Goal: Task Accomplishment & Management: Use online tool/utility

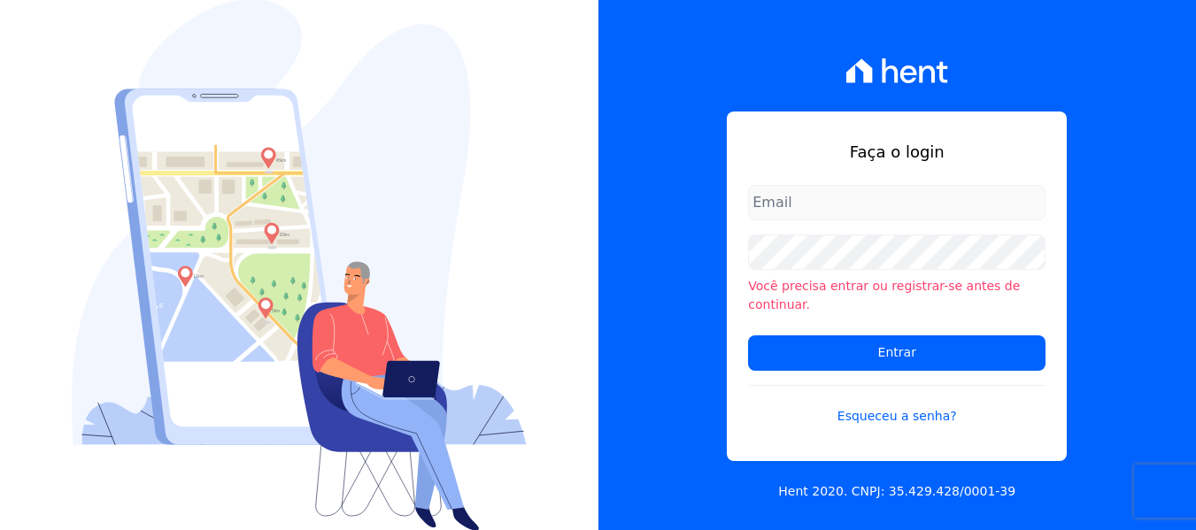
click at [855, 220] on input "email" at bounding box center [897, 202] width 298 height 35
type input "FINANCEIRO@VOLUMEENGENHARIA.COM.BR"
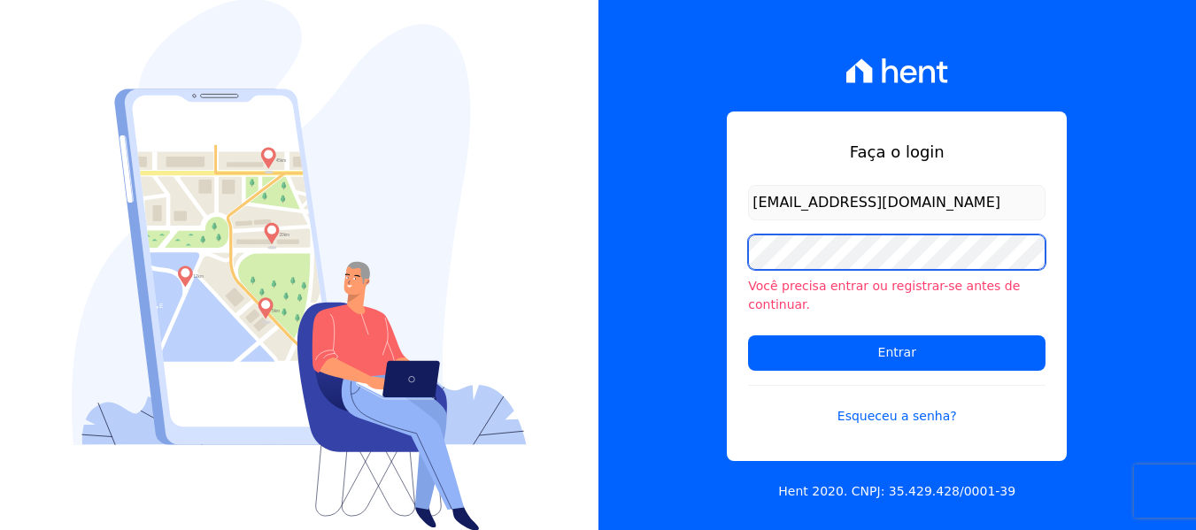
click at [748, 336] on input "Entrar" at bounding box center [897, 353] width 298 height 35
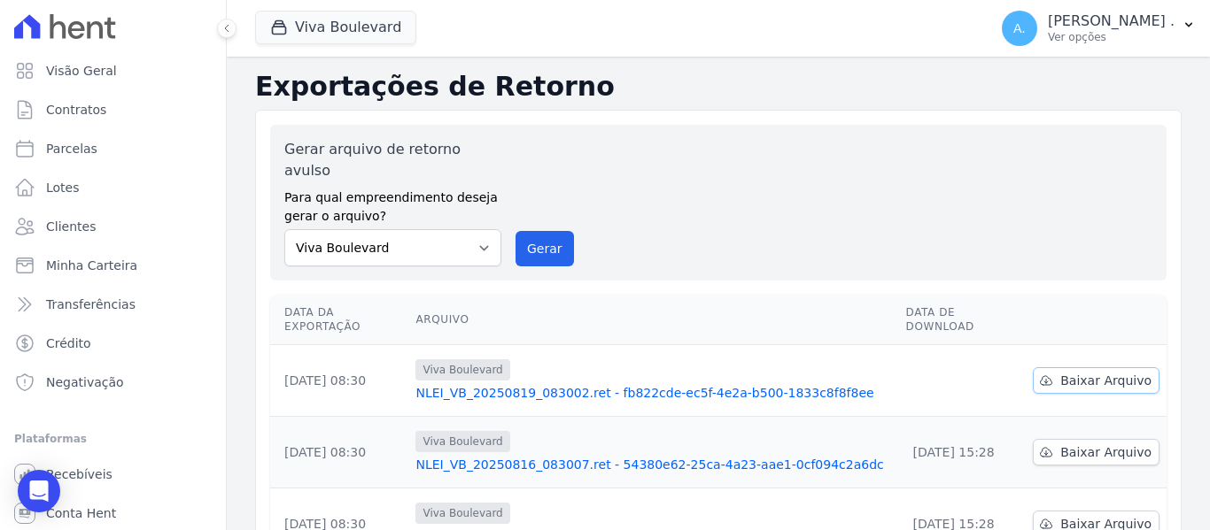
click at [1061, 372] on span "Baixar Arquivo" at bounding box center [1105, 381] width 91 height 18
click at [1143, 28] on p "[PERSON_NAME] ." at bounding box center [1111, 21] width 127 height 18
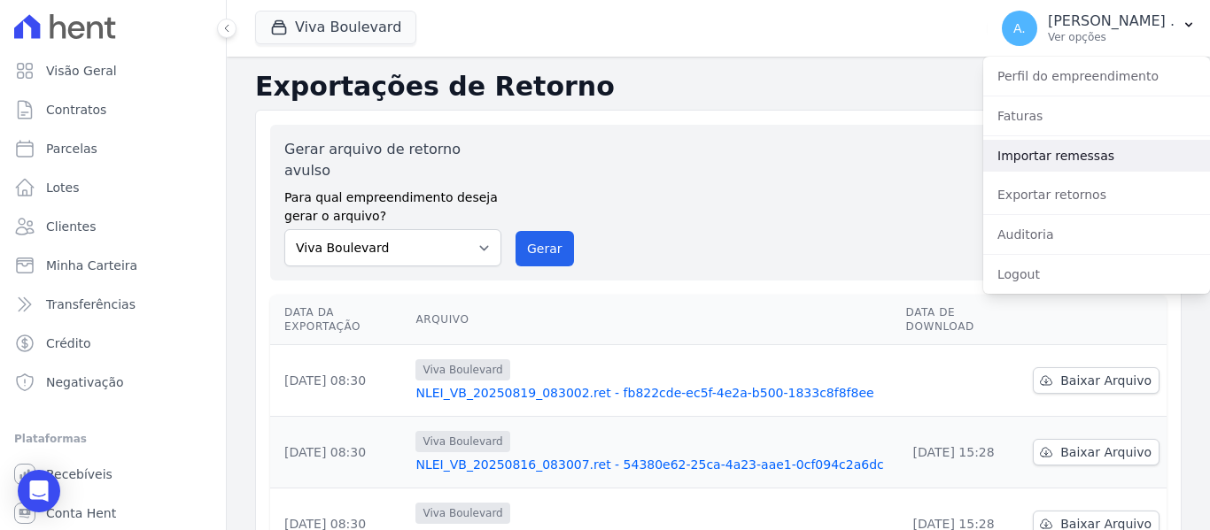
click at [1026, 158] on link "Importar remessas" at bounding box center [1096, 156] width 227 height 32
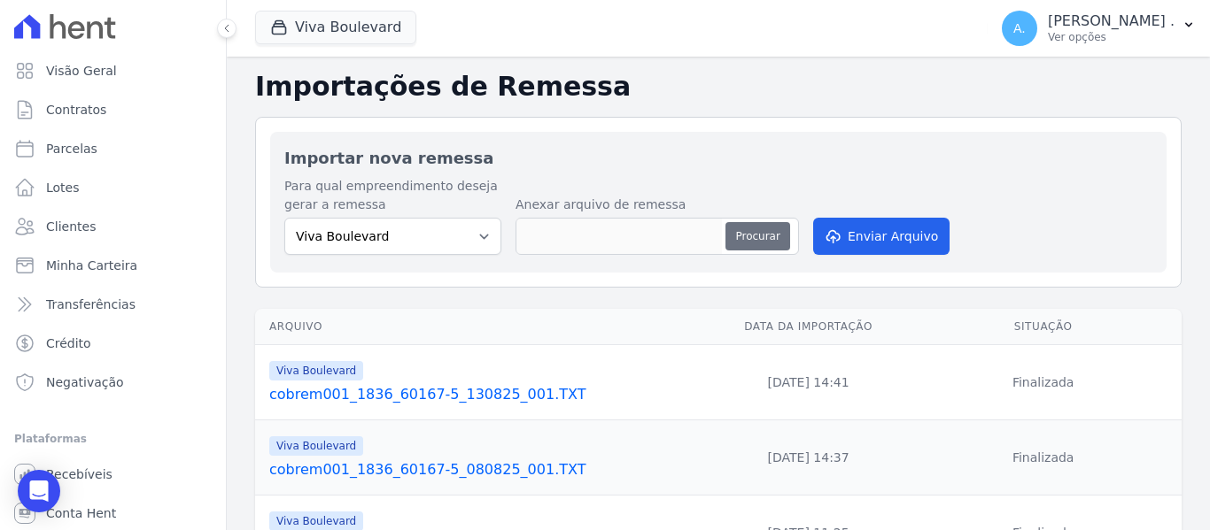
click at [751, 229] on button "Procurar" at bounding box center [757, 236] width 64 height 28
type input "cobrem001_1836_60167-5_190825_001.TXT"
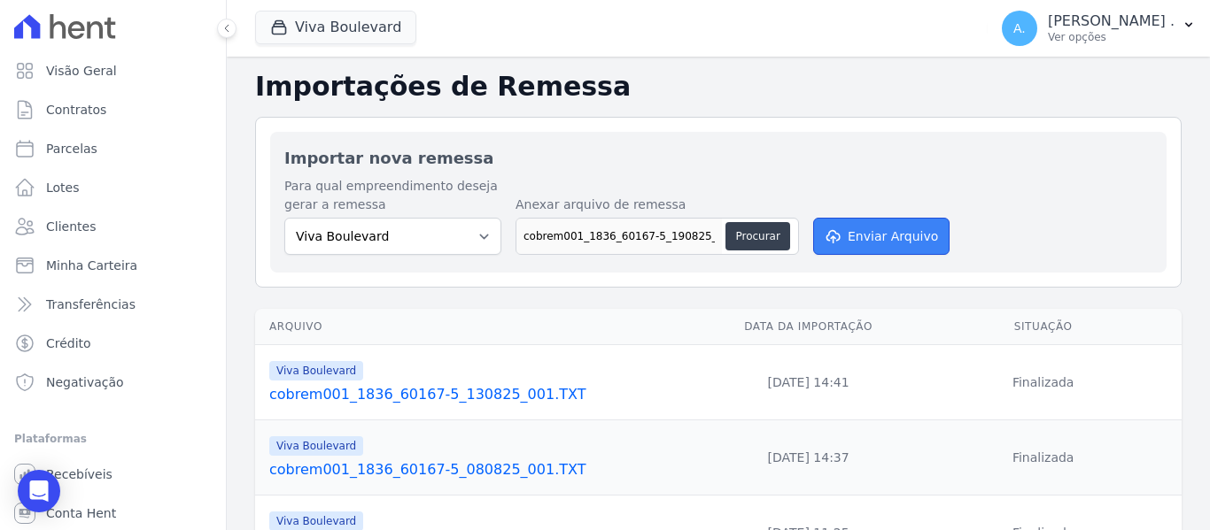
click at [855, 238] on button "Enviar Arquivo" at bounding box center [881, 236] width 136 height 37
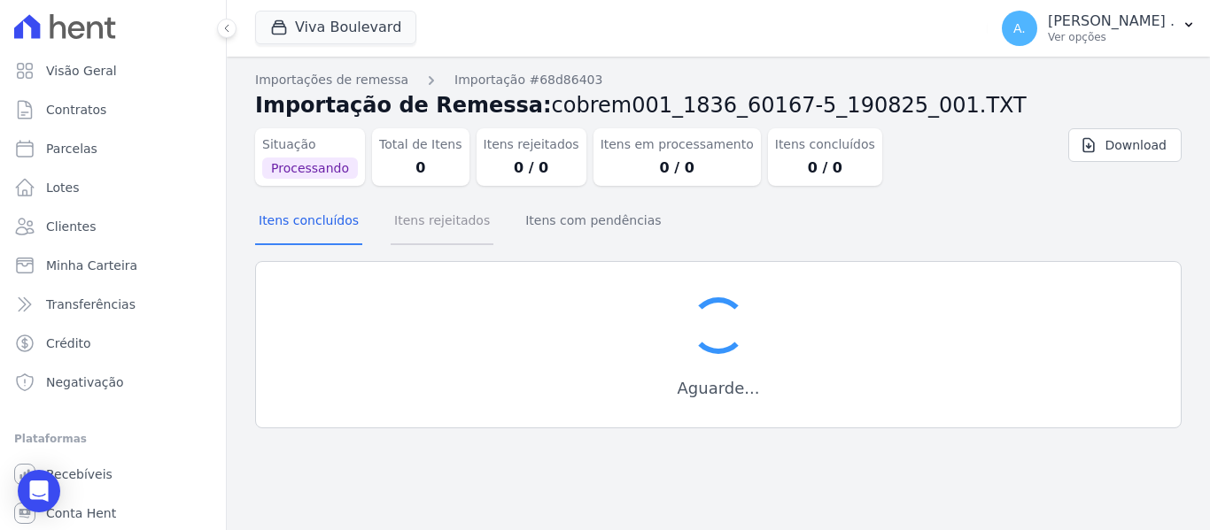
click at [425, 228] on button "Itens rejeitados" at bounding box center [442, 222] width 103 height 46
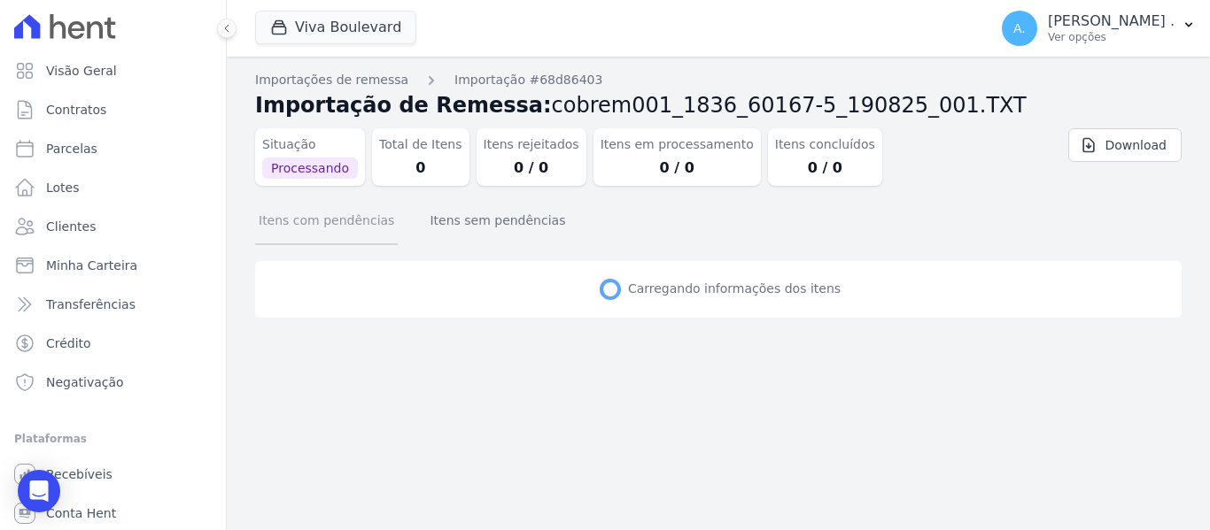
click at [296, 222] on button "Itens com pendências" at bounding box center [326, 222] width 143 height 46
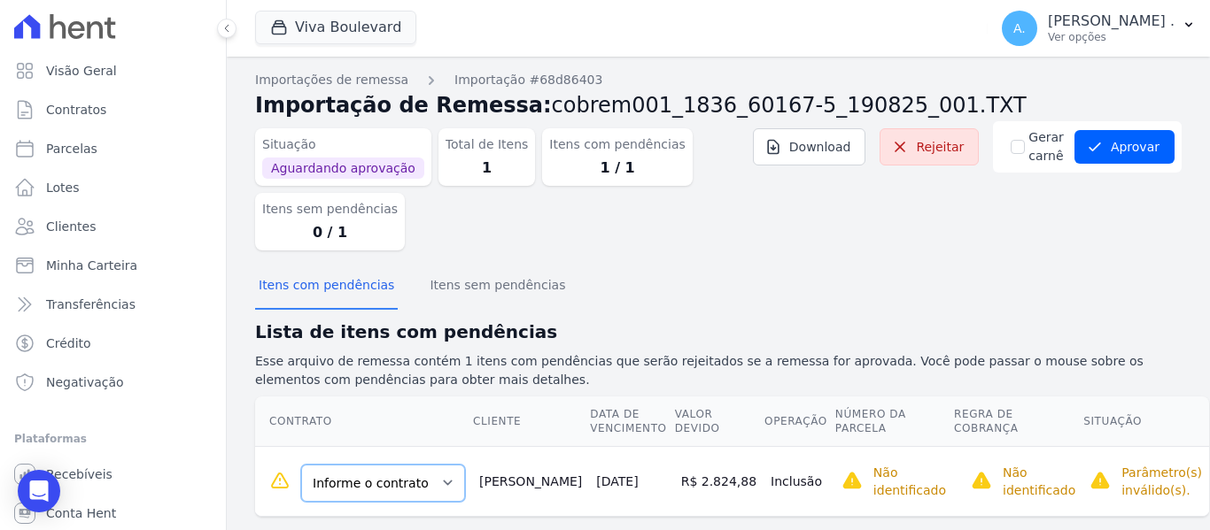
click at [396, 491] on select "Informe o contrato B16 - L01 B16 - L02 B16-L03" at bounding box center [383, 483] width 164 height 37
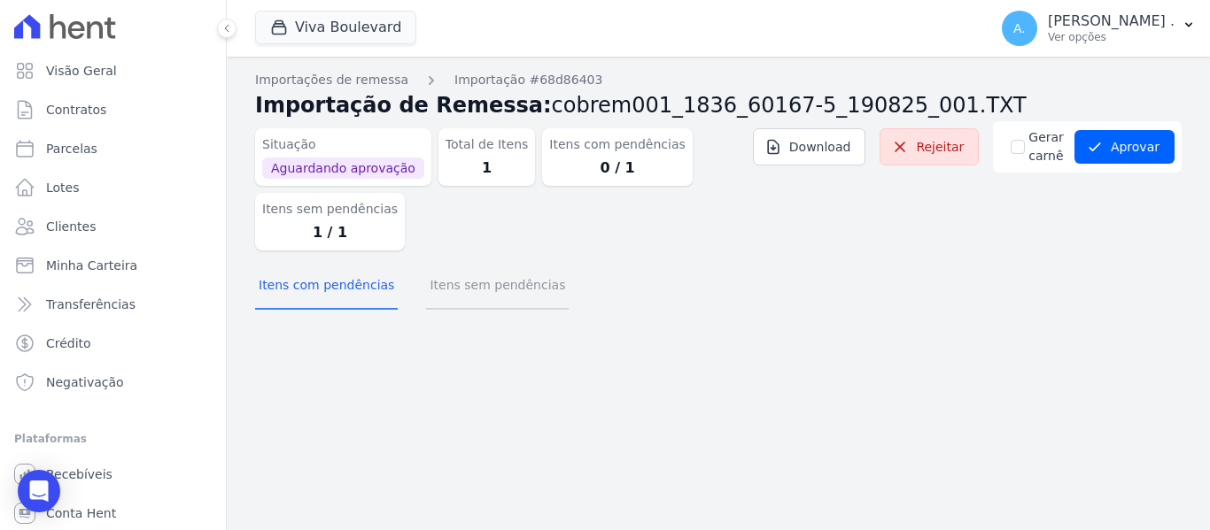
click at [476, 289] on button "Itens sem pendências" at bounding box center [497, 287] width 143 height 46
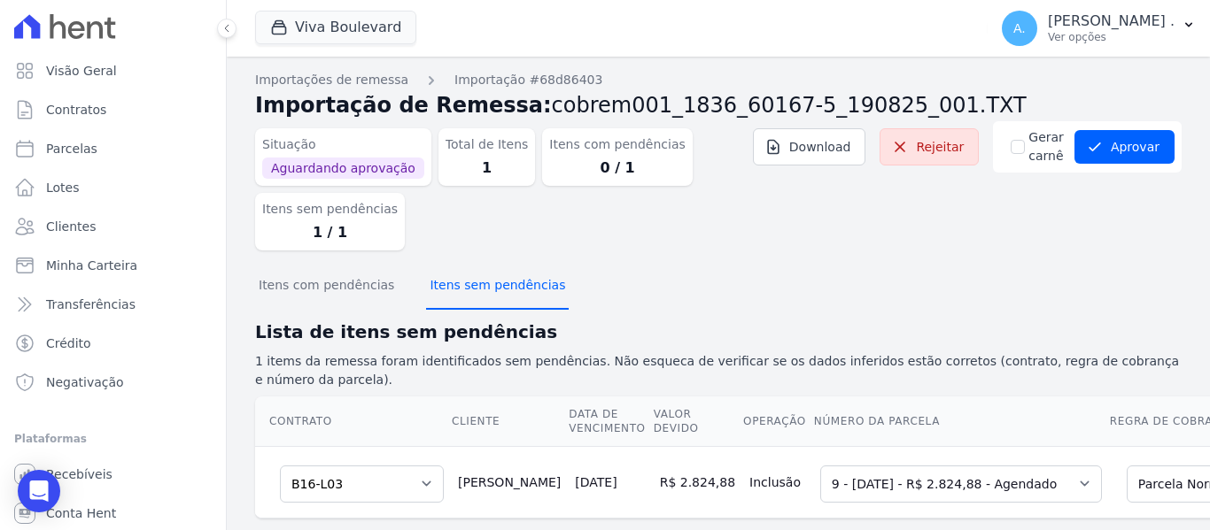
scroll to position [27, 0]
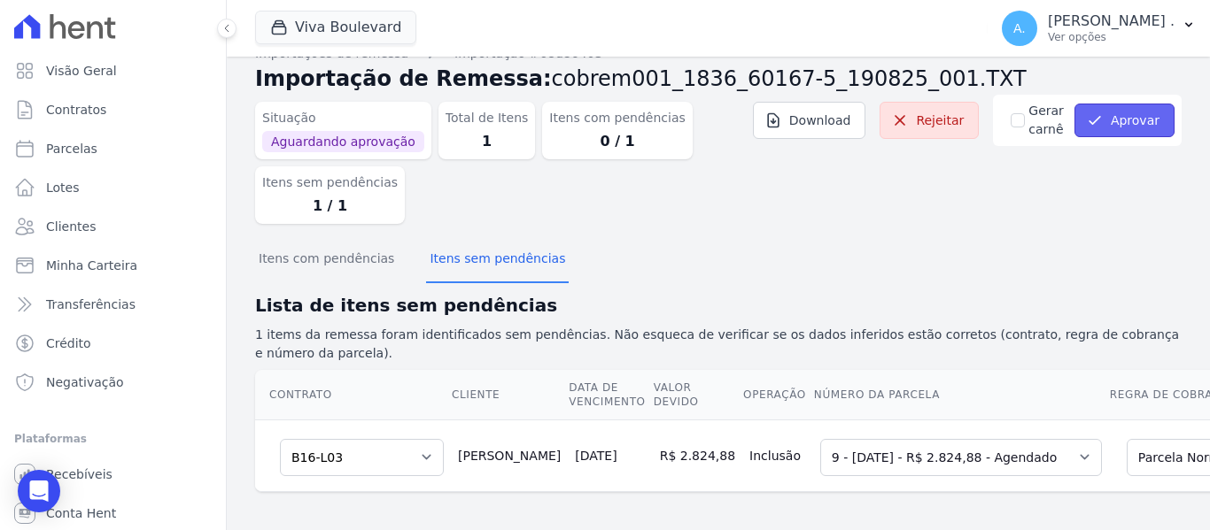
click at [1089, 122] on icon "submit" at bounding box center [1094, 120] width 11 height 7
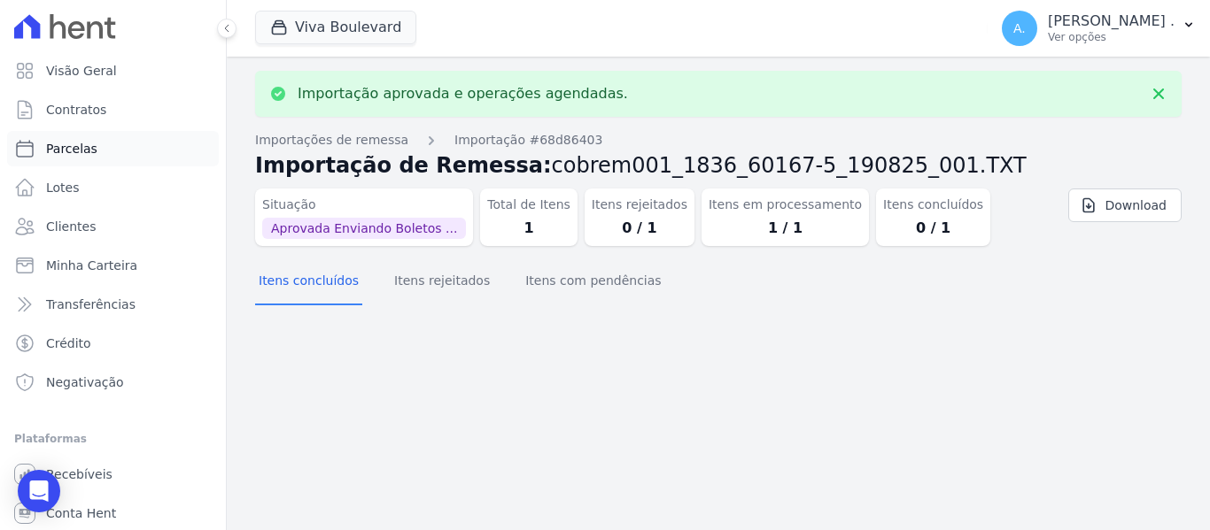
click at [136, 152] on link "Parcelas" at bounding box center [113, 148] width 212 height 35
select select
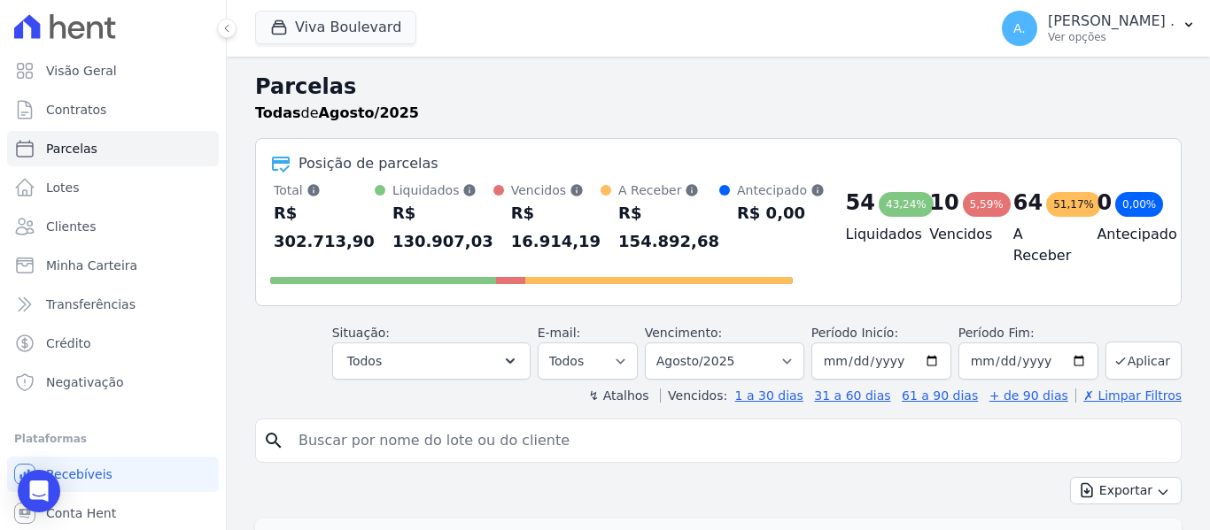
click at [463, 442] on input "search" at bounding box center [731, 440] width 886 height 35
type input "luciano"
select select
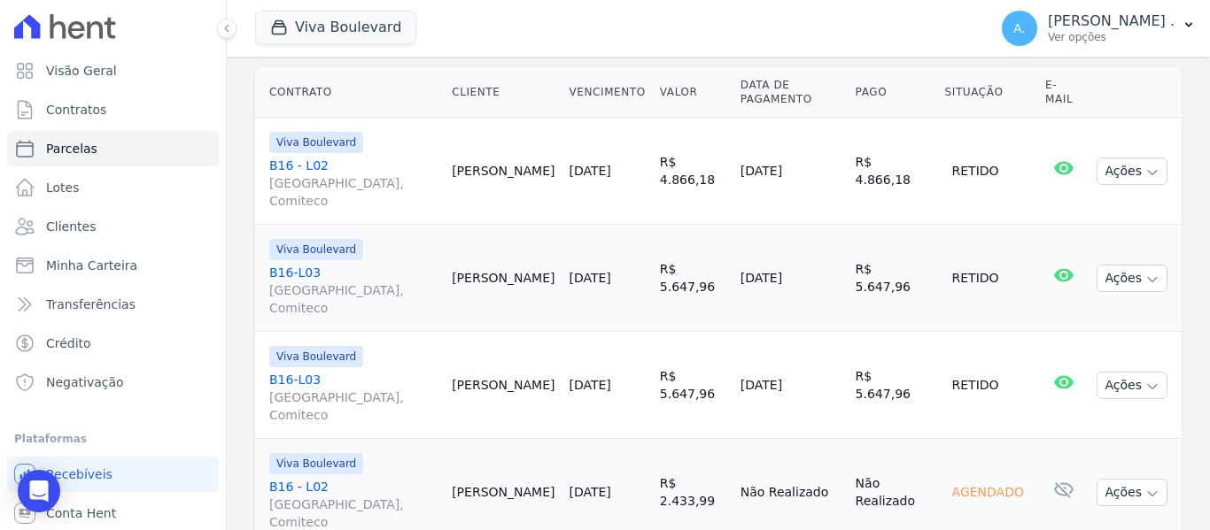
scroll to position [184, 0]
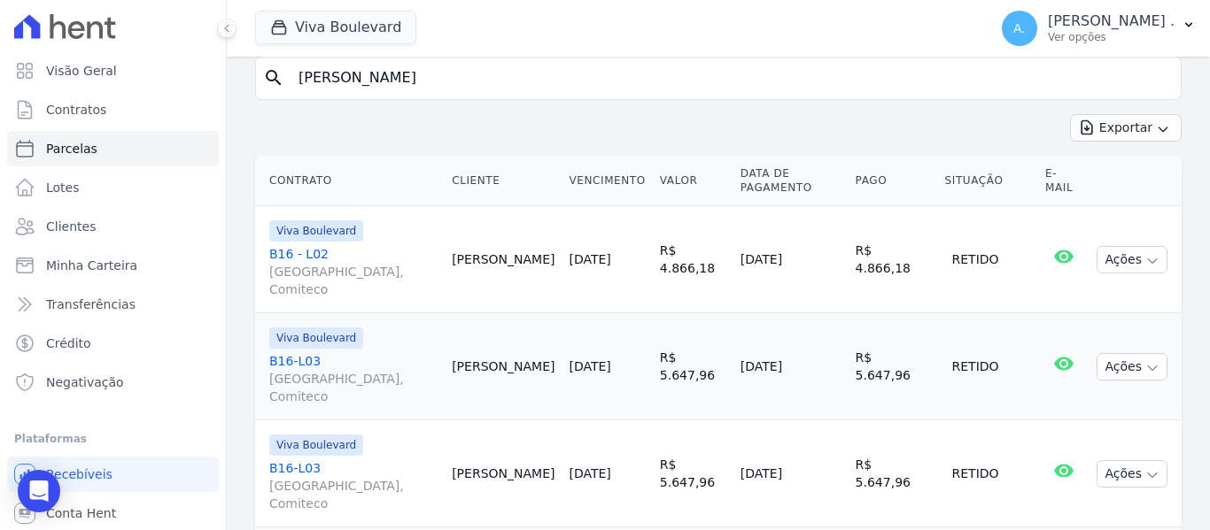
select select
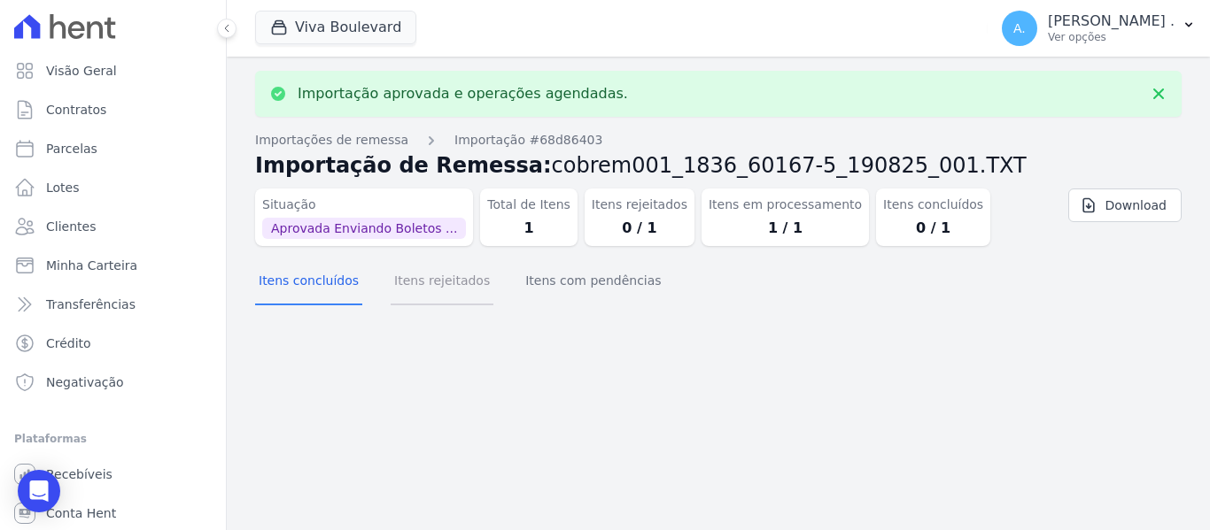
click at [437, 285] on button "Itens rejeitados" at bounding box center [442, 282] width 103 height 46
click at [298, 280] on button "Itens concluídos" at bounding box center [308, 282] width 107 height 46
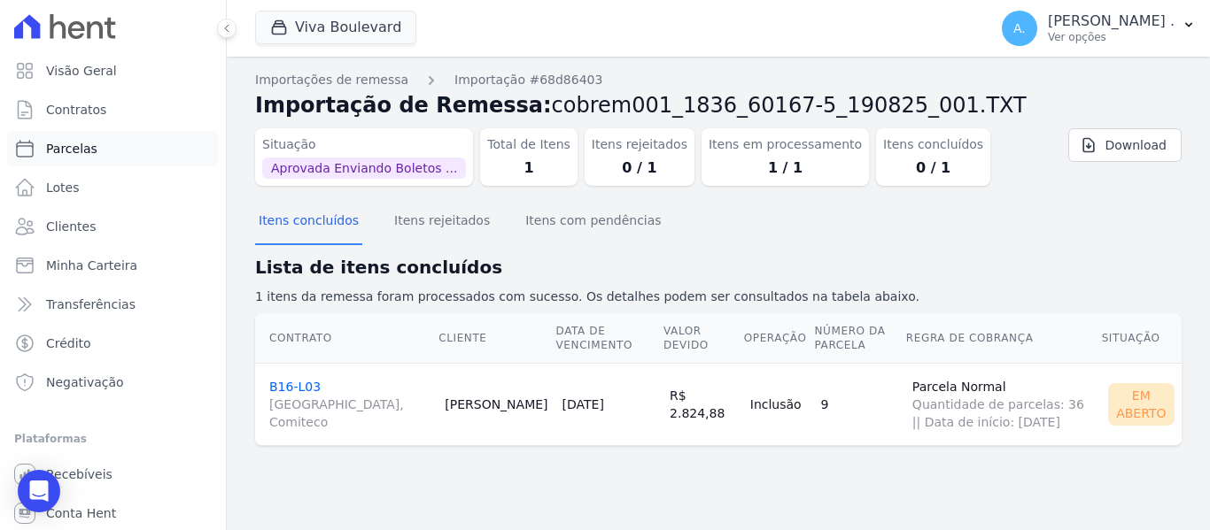
click at [40, 135] on link "Parcelas" at bounding box center [113, 148] width 212 height 35
select select
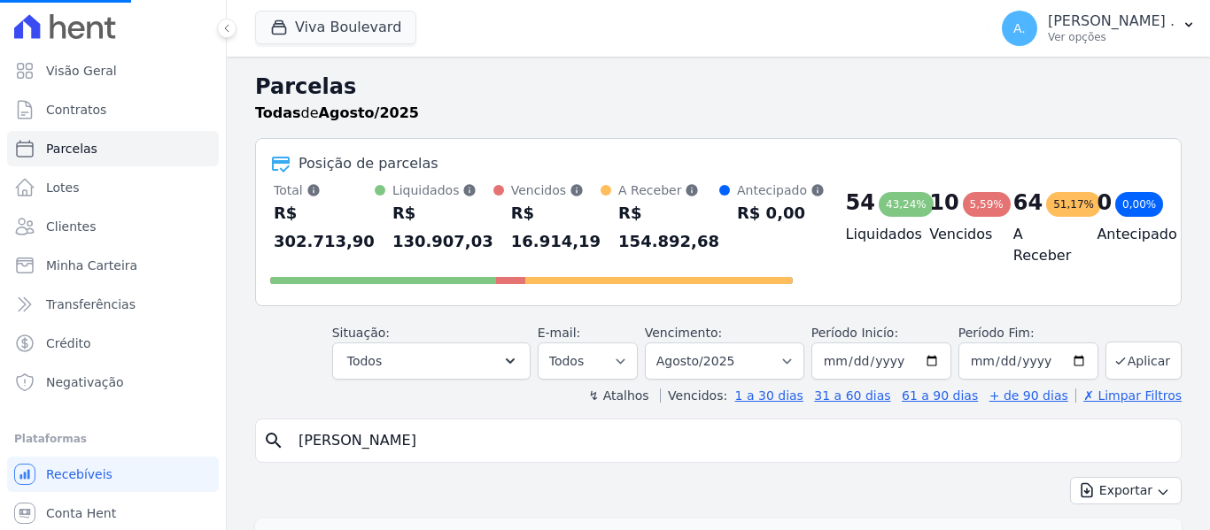
click at [373, 429] on input "luciano" at bounding box center [731, 440] width 886 height 35
select select
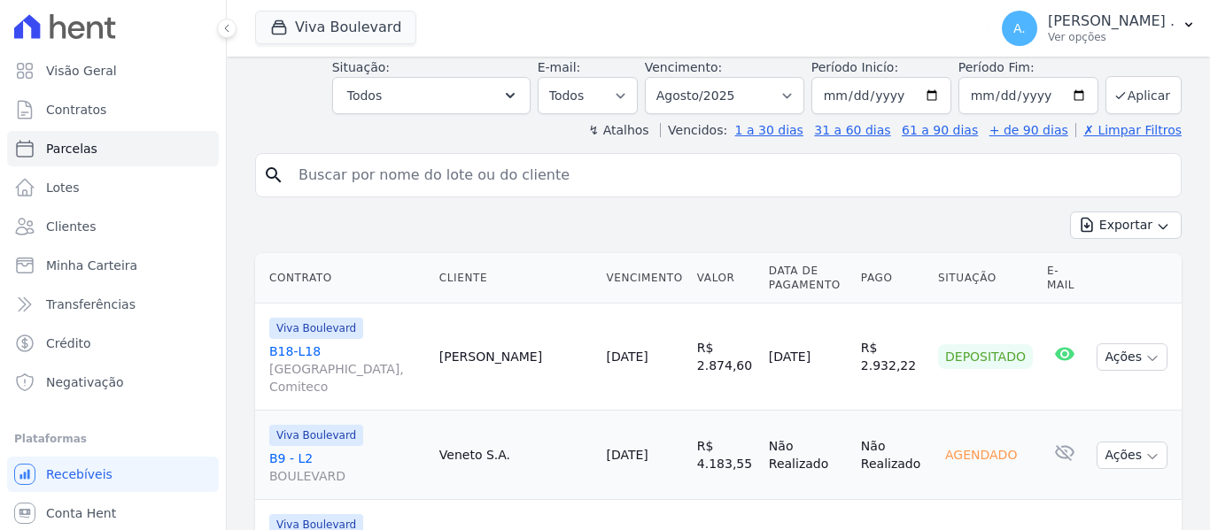
scroll to position [354, 0]
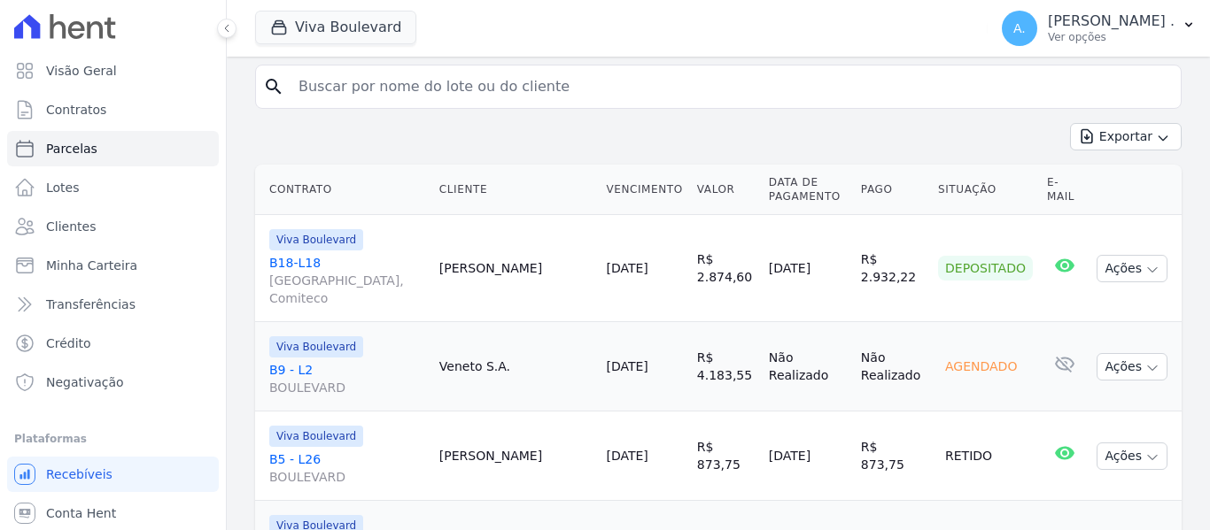
select select
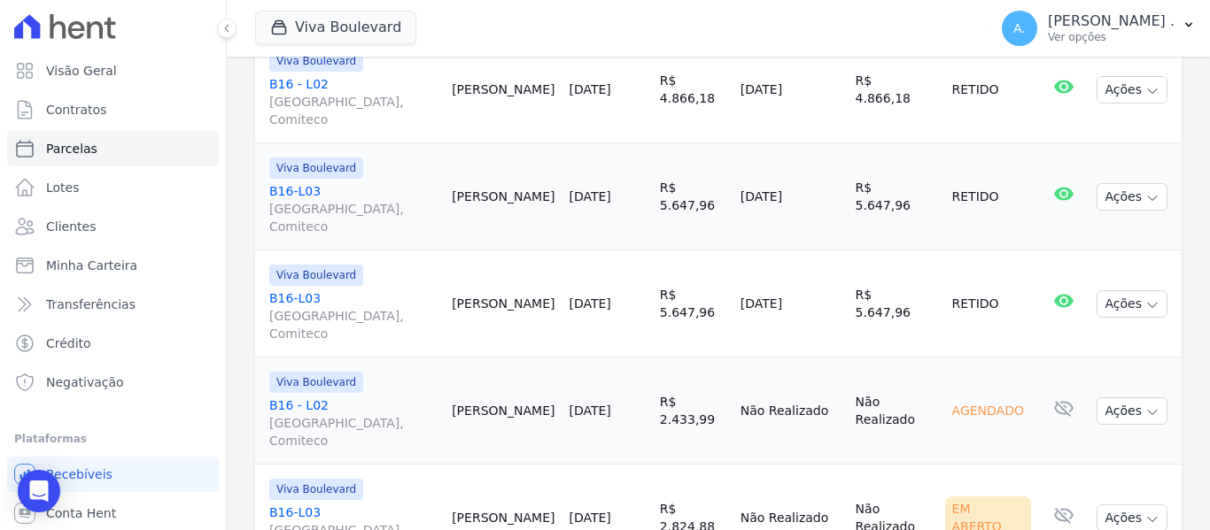
scroll to position [450, 0]
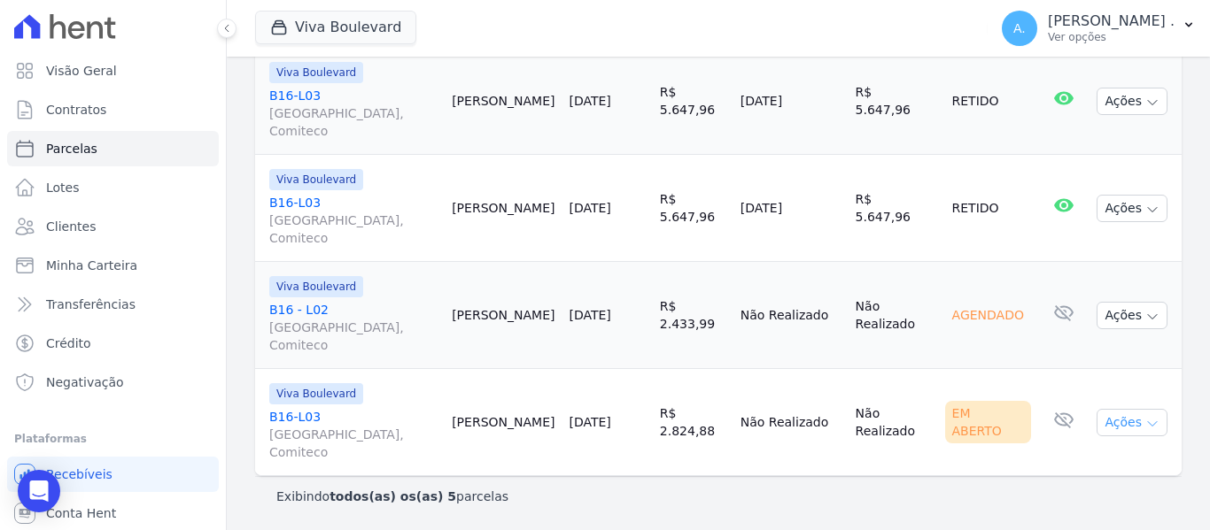
click at [1125, 429] on button "Ações" at bounding box center [1131, 422] width 71 height 27
click at [1057, 465] on link "Ver boleto" at bounding box center [1125, 463] width 170 height 33
